Goal: Information Seeking & Learning: Learn about a topic

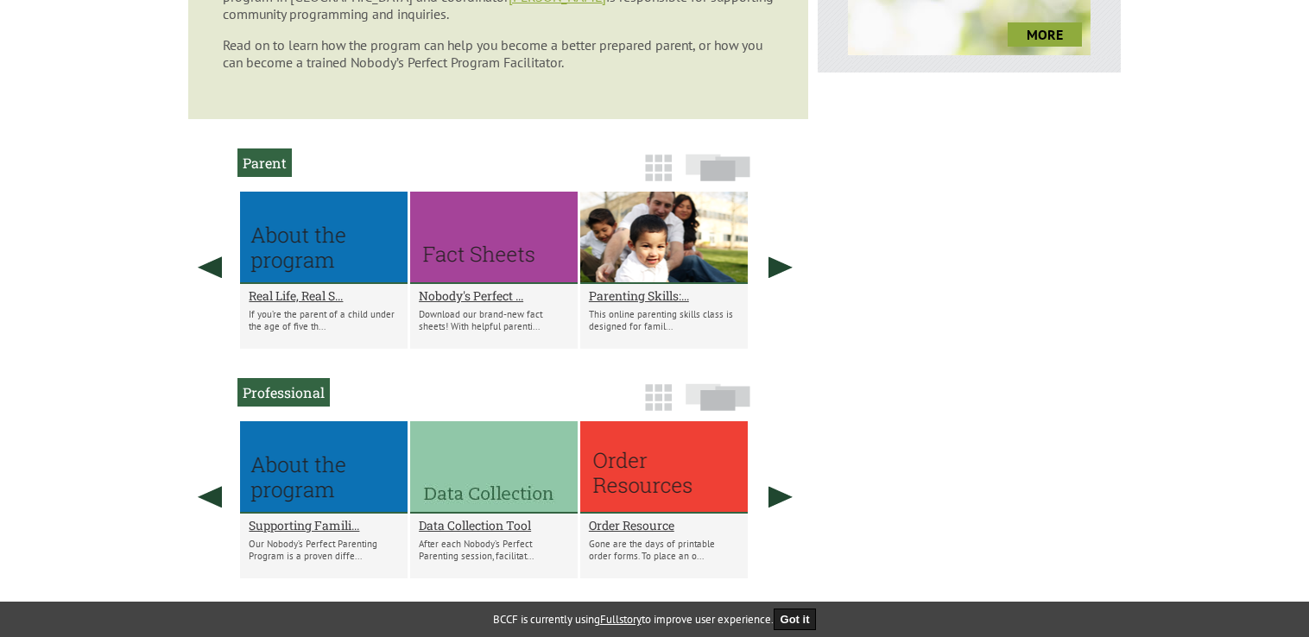
scroll to position [950, 0]
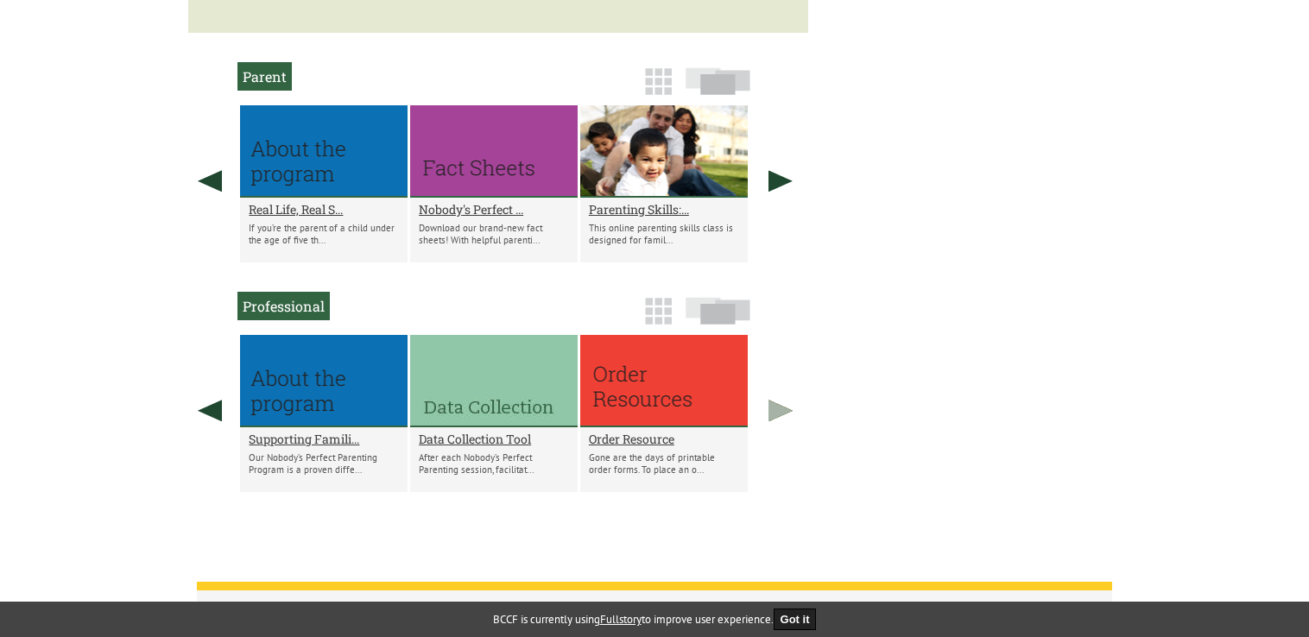
click at [770, 421] on link at bounding box center [780, 410] width 43 height 151
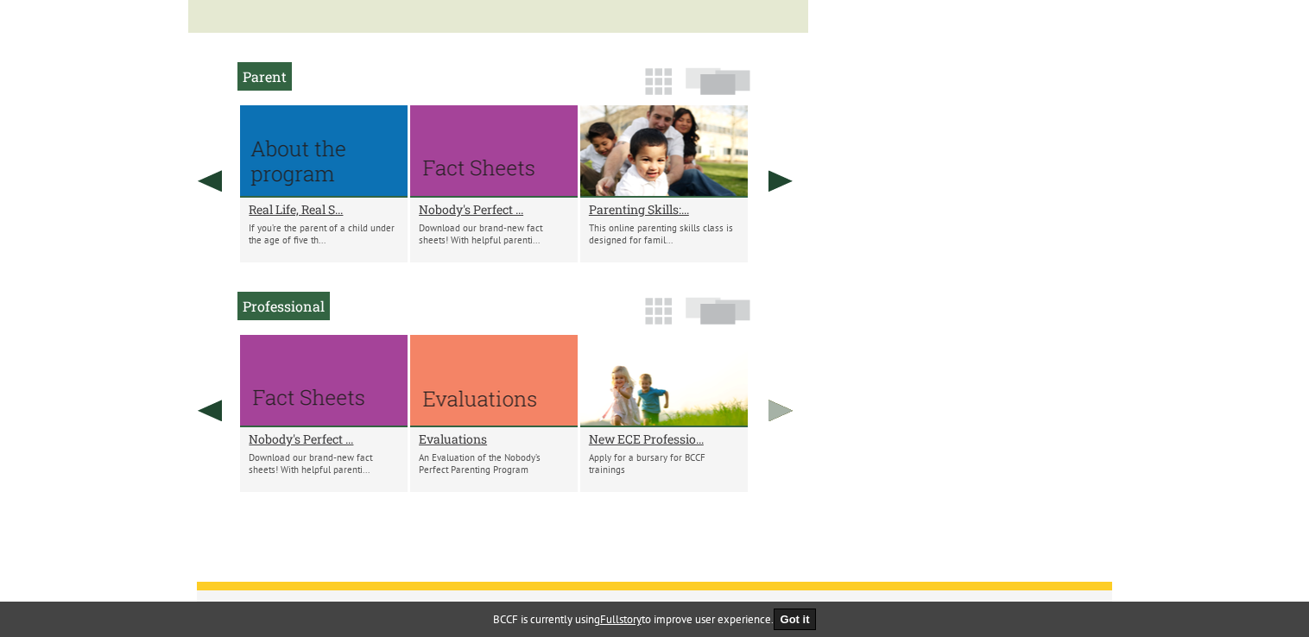
click at [775, 423] on link at bounding box center [780, 410] width 43 height 151
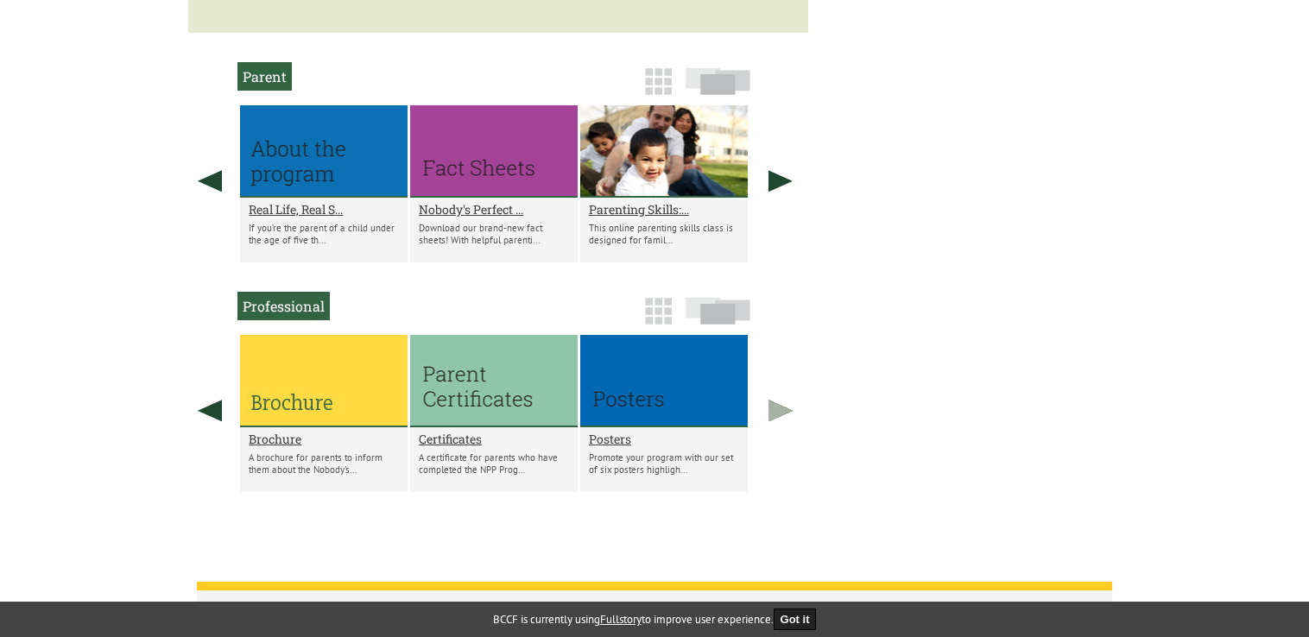
click at [776, 421] on link at bounding box center [780, 410] width 43 height 151
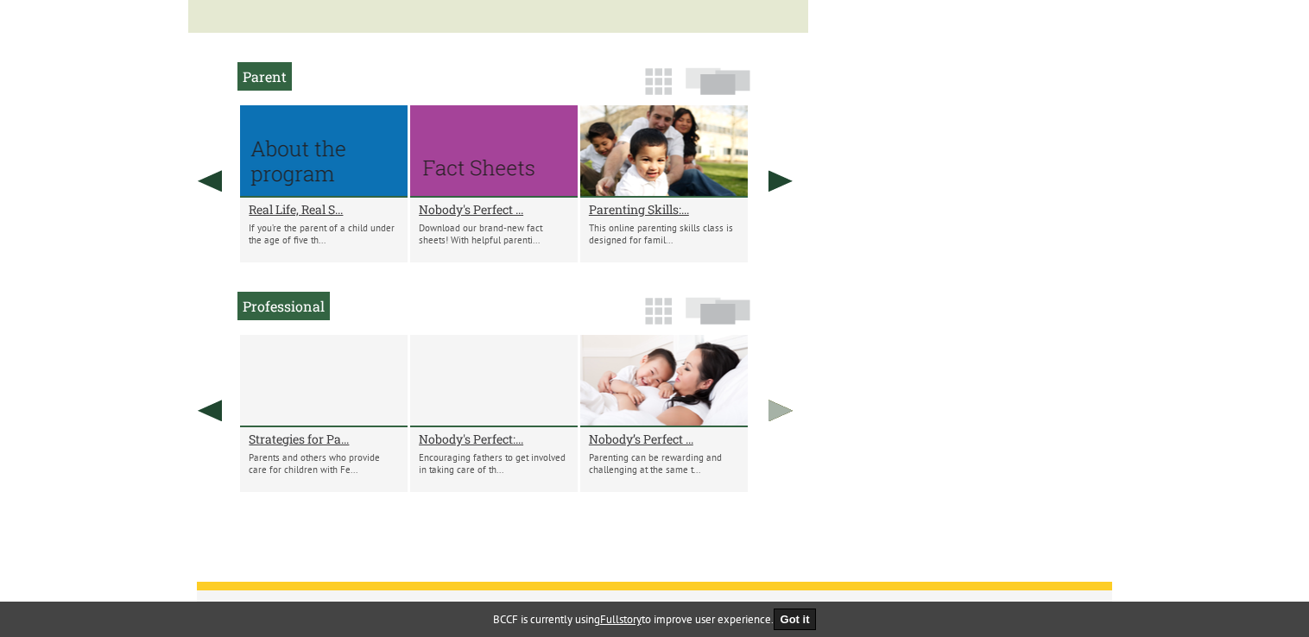
click at [776, 421] on link at bounding box center [780, 410] width 43 height 151
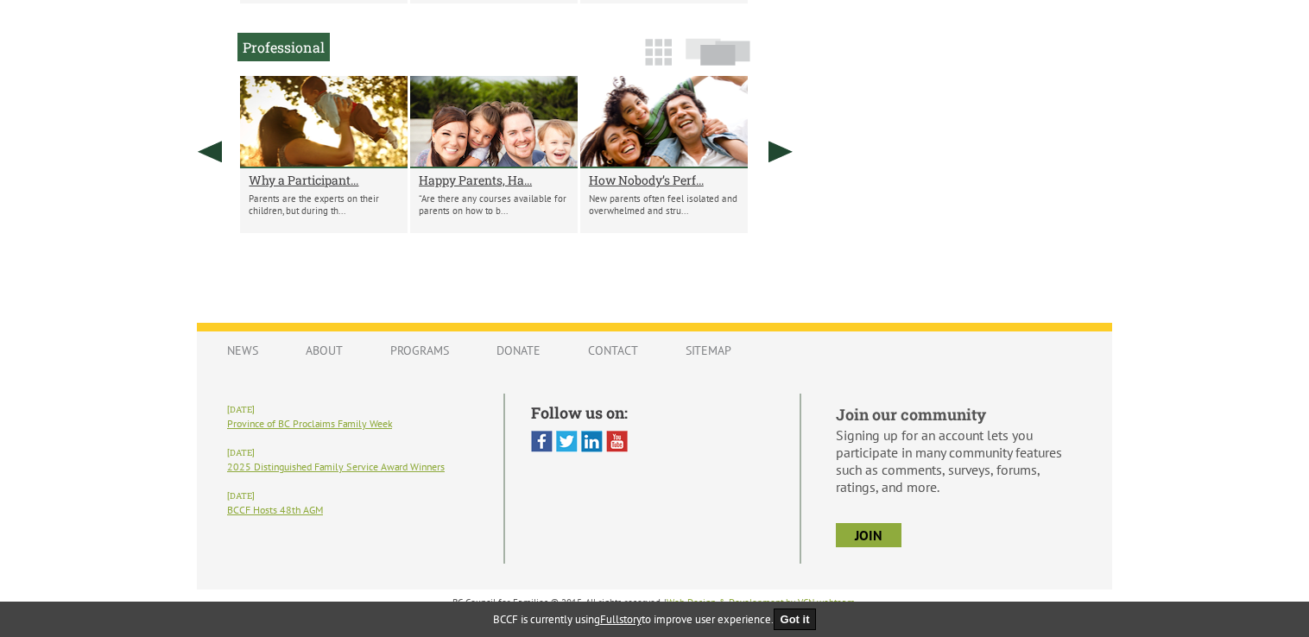
scroll to position [1133, 0]
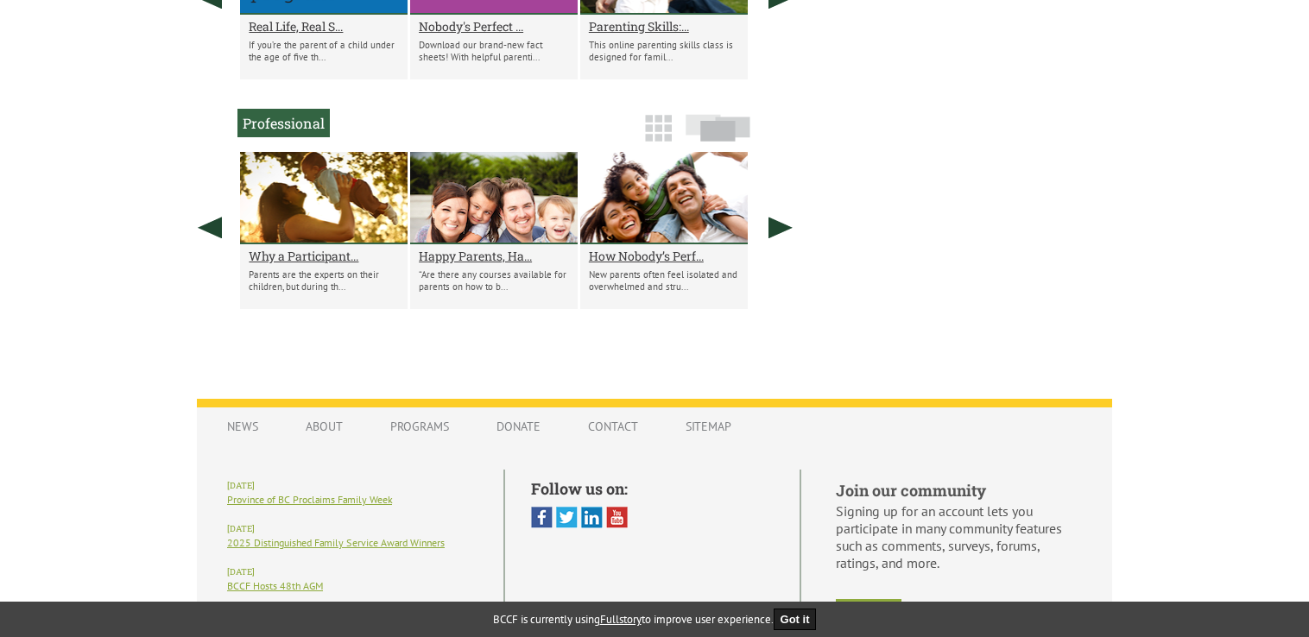
click at [268, 130] on h2 "Professional" at bounding box center [283, 123] width 92 height 28
click at [776, 235] on link at bounding box center [780, 227] width 43 height 151
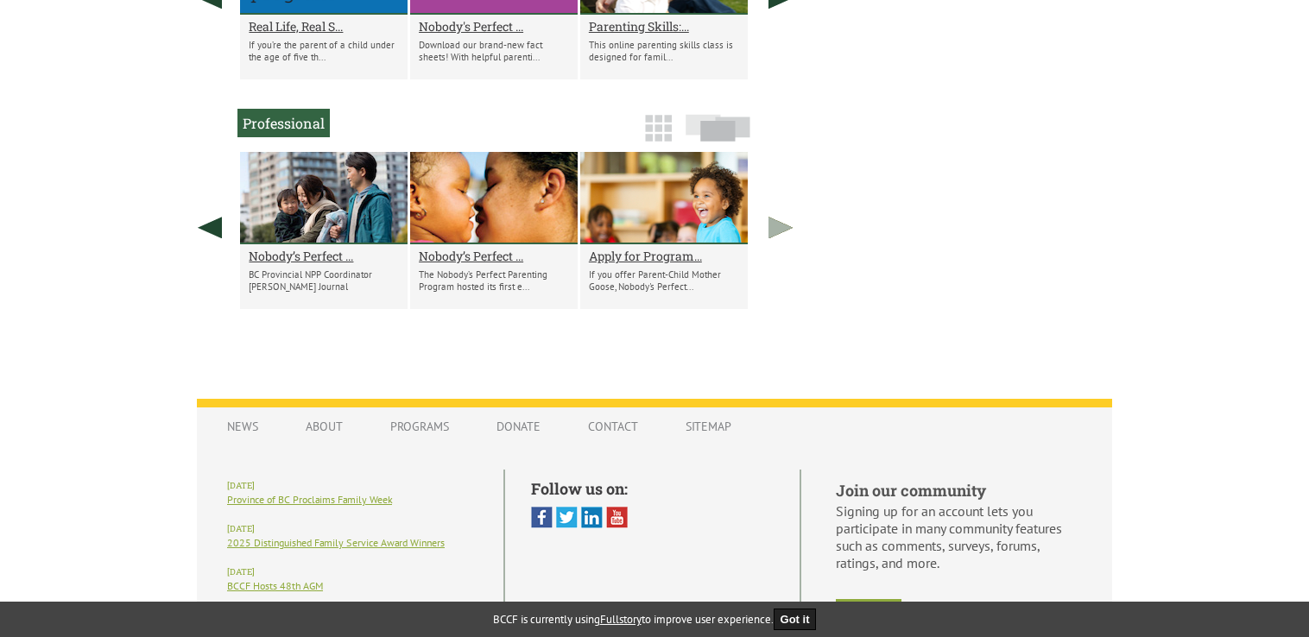
click at [776, 235] on link at bounding box center [780, 227] width 43 height 151
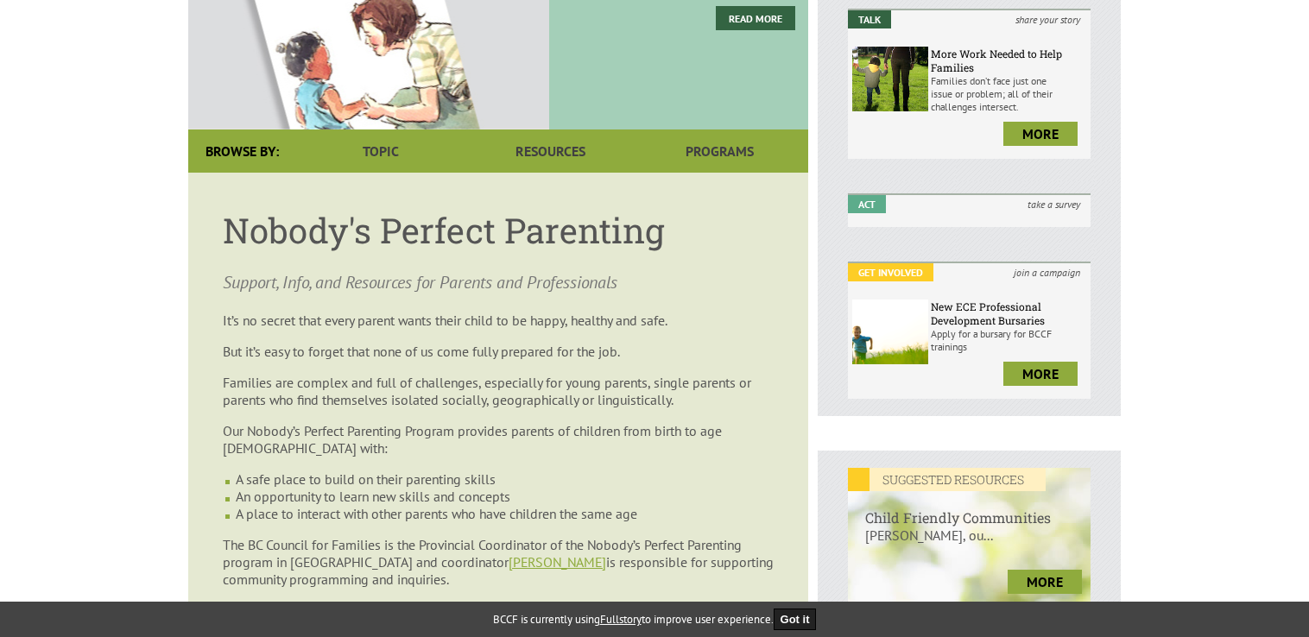
scroll to position [269, 0]
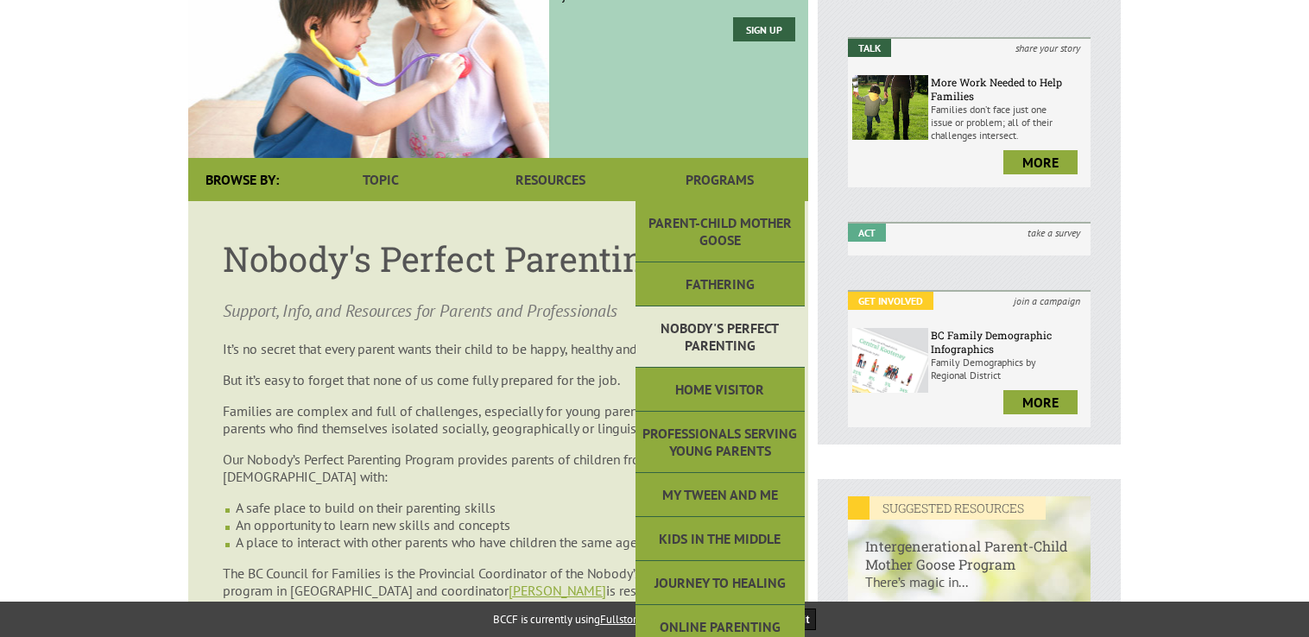
click at [679, 321] on link "Nobody's Perfect Parenting" at bounding box center [720, 337] width 169 height 61
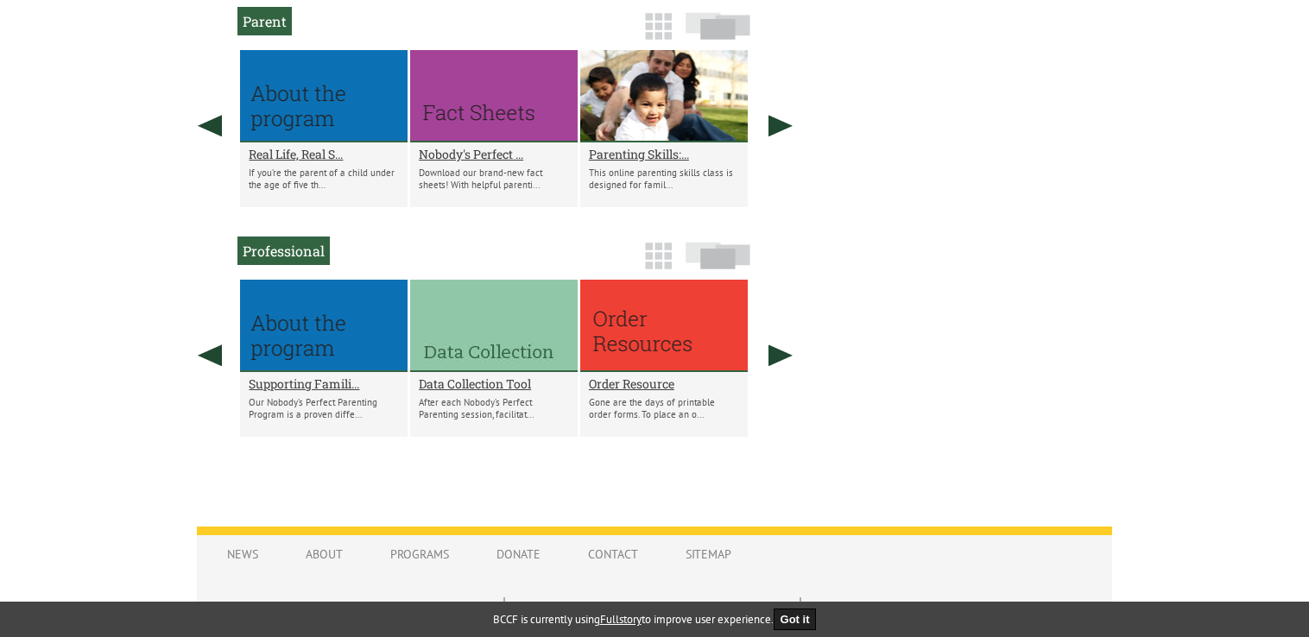
scroll to position [1036, 0]
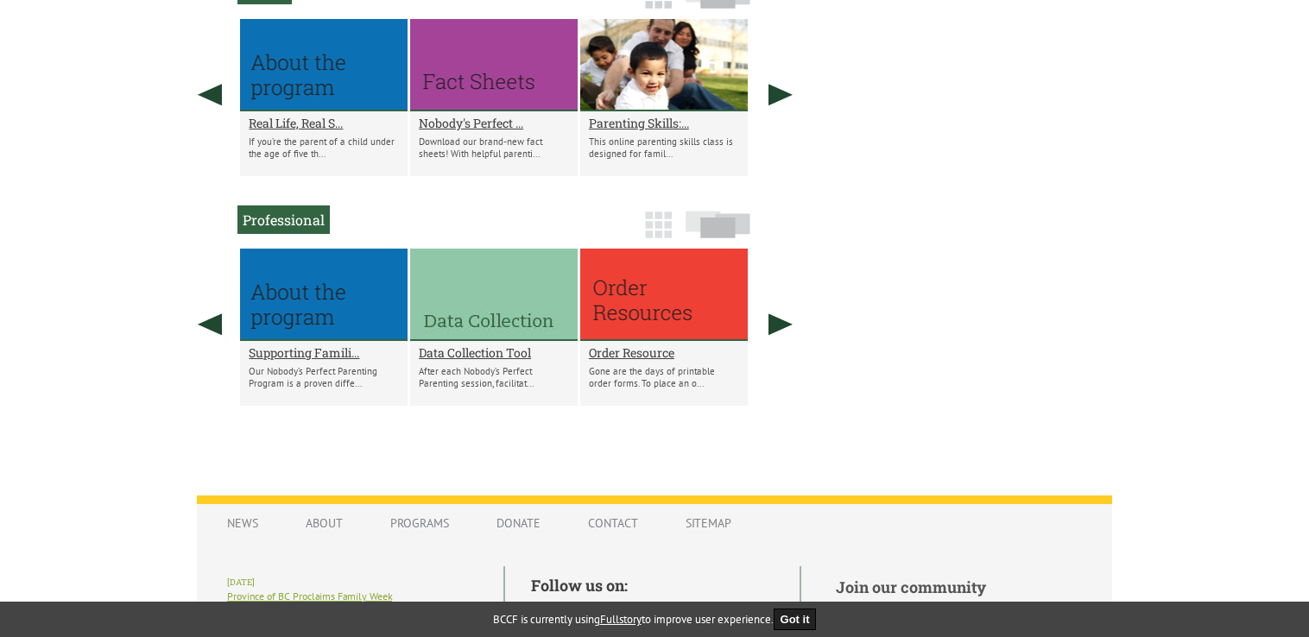
click at [654, 231] on img at bounding box center [658, 225] width 27 height 27
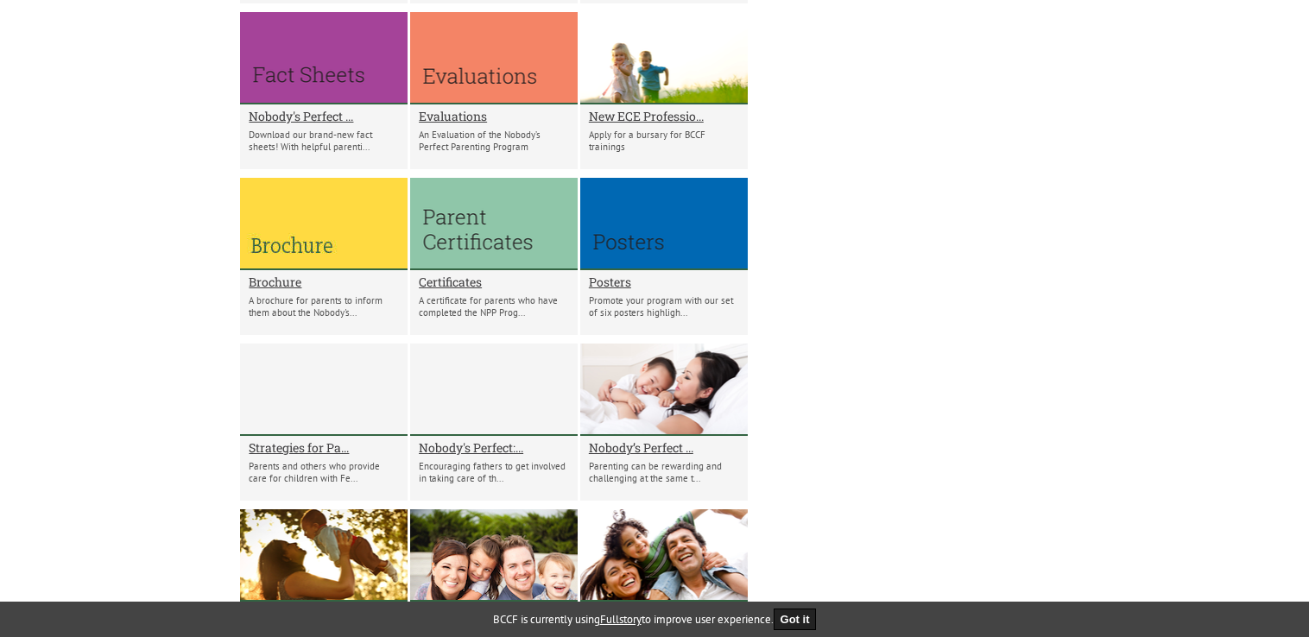
scroll to position [1468, 0]
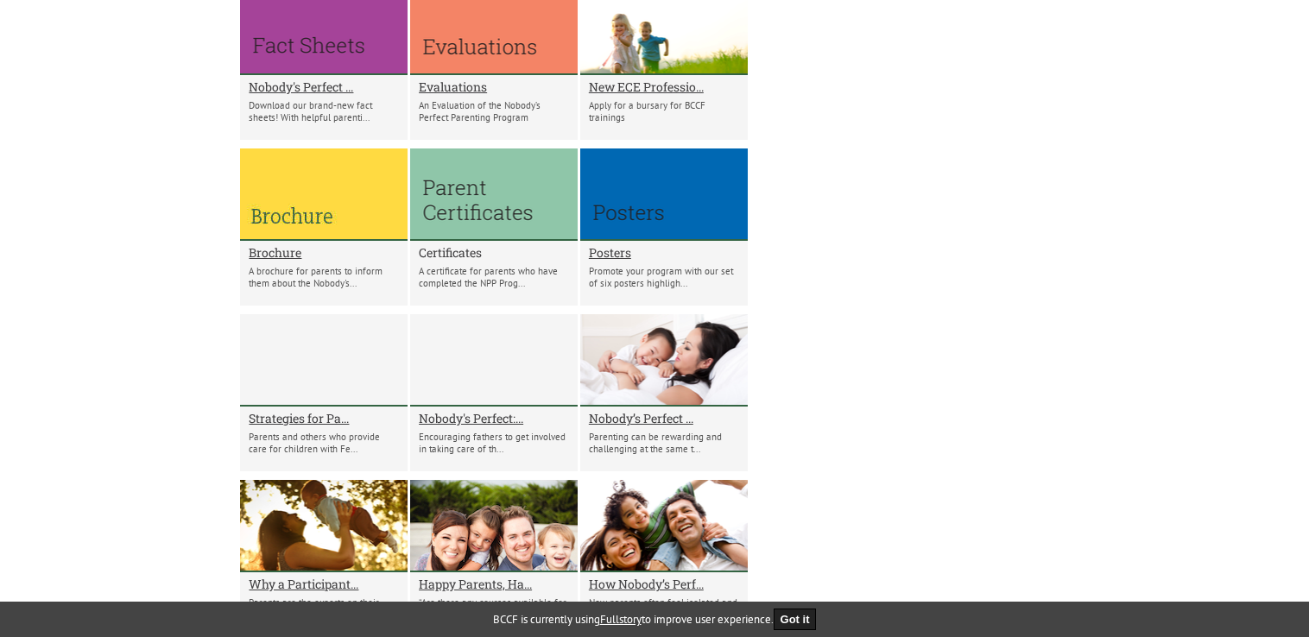
click at [447, 261] on h2 "Certificates" at bounding box center [494, 252] width 150 height 16
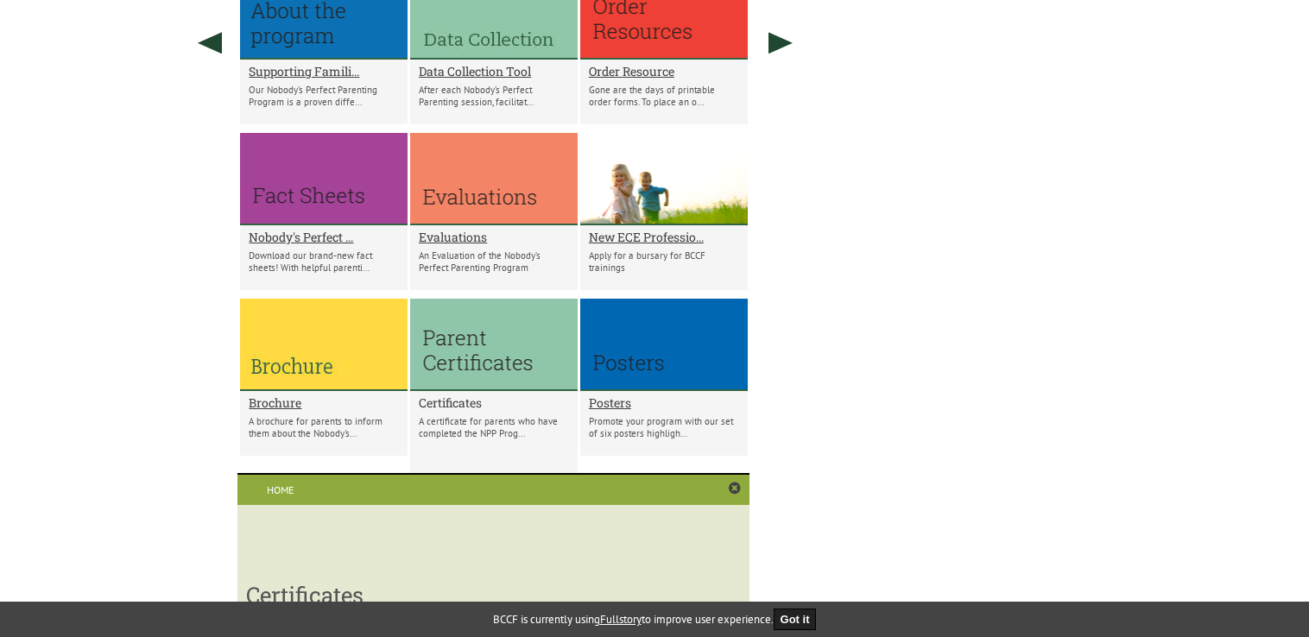
scroll to position [1231, 0]
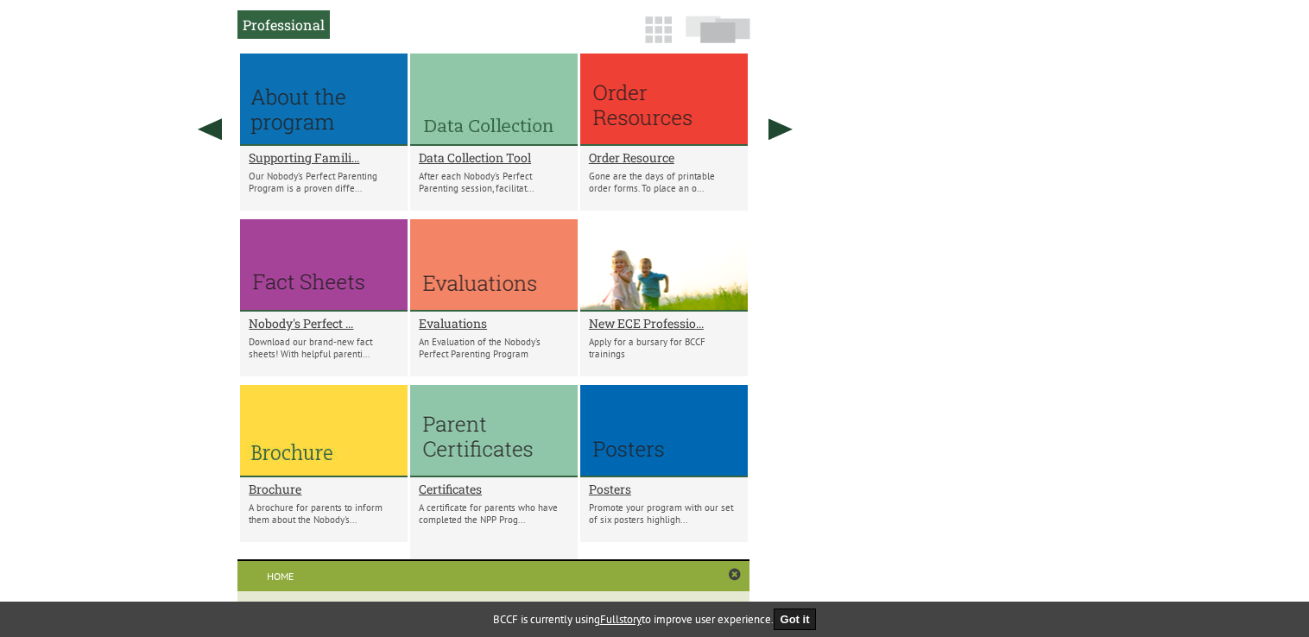
click at [460, 278] on div at bounding box center [494, 265] width 168 height 92
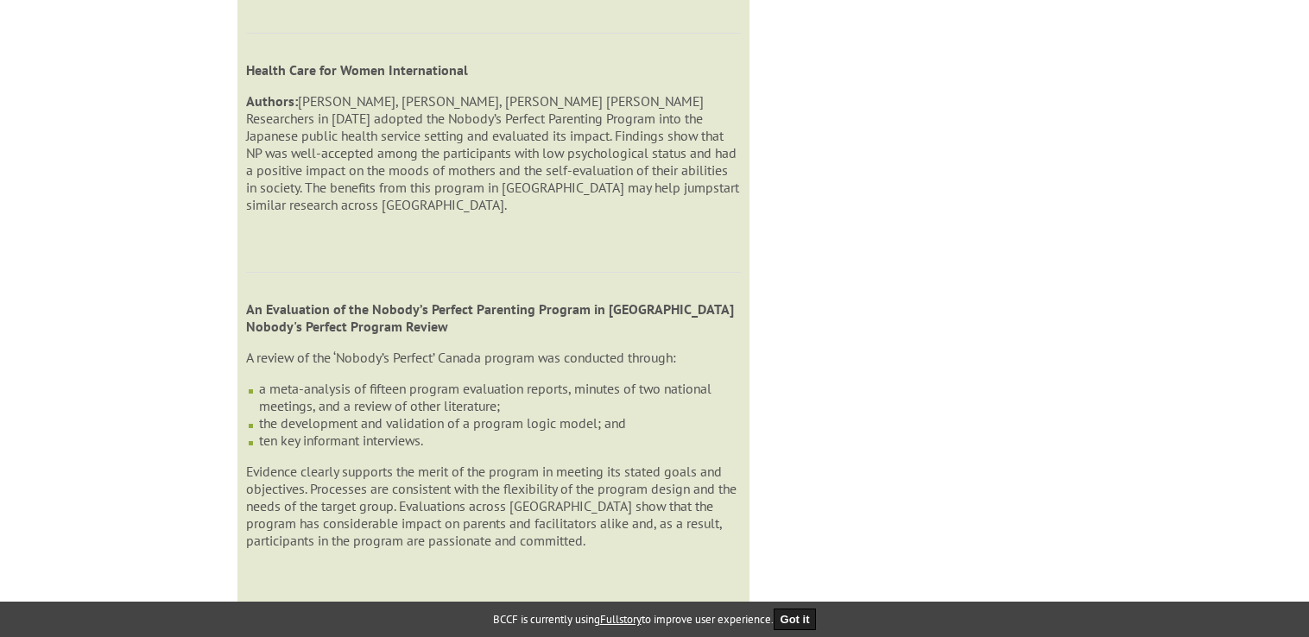
scroll to position [1670, 0]
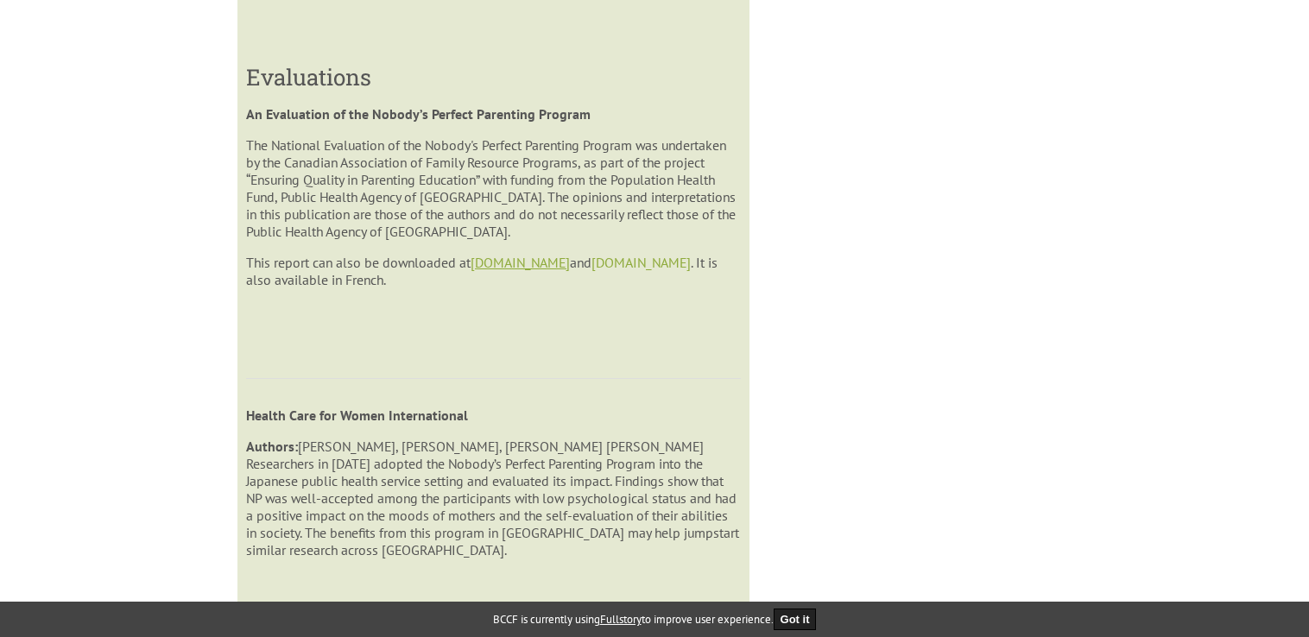
click at [504, 271] on link "www.frp.ca" at bounding box center [520, 262] width 99 height 17
